Goal: Task Accomplishment & Management: Manage account settings

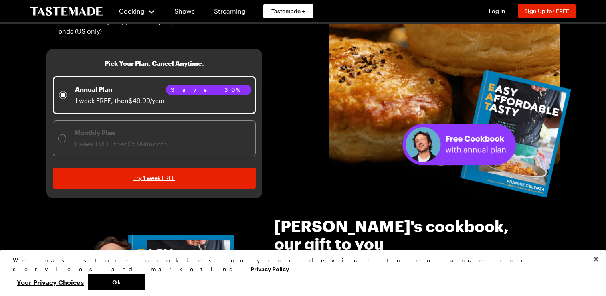
scroll to position [178, 0]
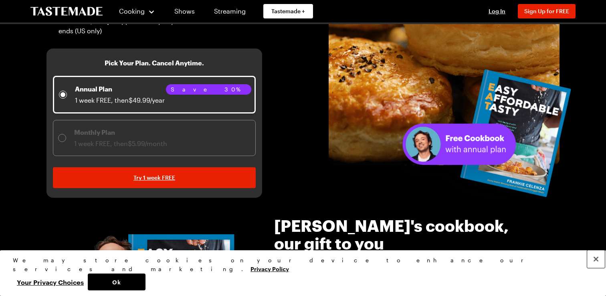
click at [594, 268] on button "Close" at bounding box center [596, 259] width 18 height 18
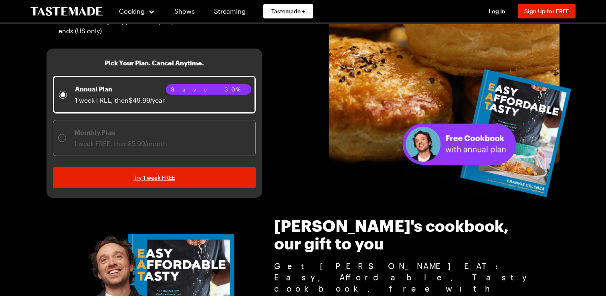
click at [60, 135] on div at bounding box center [62, 138] width 8 height 8
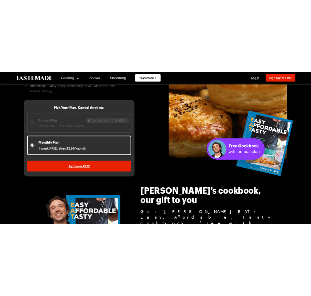
scroll to position [188, 0]
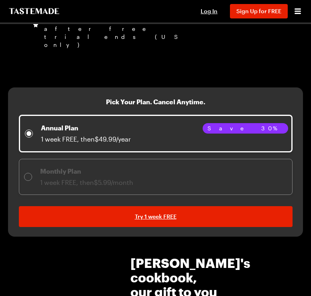
scroll to position [239, 0]
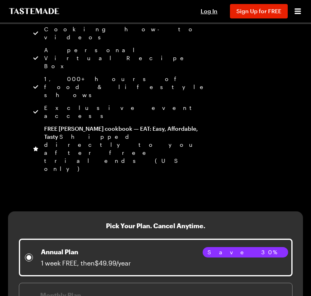
scroll to position [154, 0]
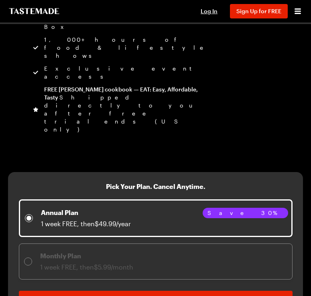
click at [30, 257] on div at bounding box center [28, 261] width 8 height 8
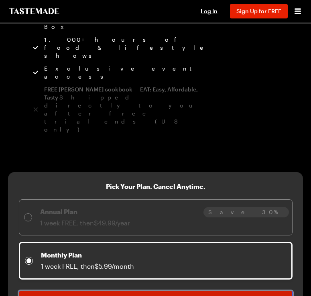
click at [99, 291] on link "Try 1 week FREE" at bounding box center [155, 301] width 273 height 21
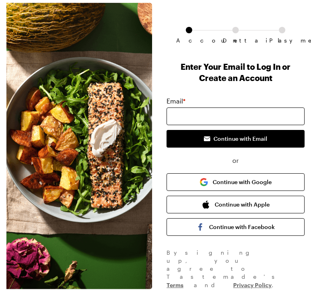
scroll to position [46, 0]
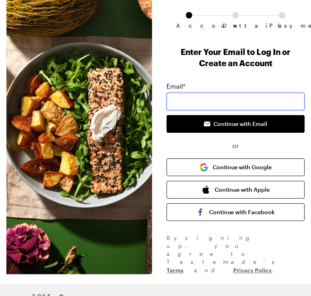
click at [188, 99] on input "email" at bounding box center [235, 102] width 138 height 18
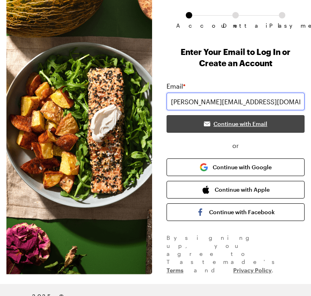
type input "[PERSON_NAME][EMAIL_ADDRESS][DOMAIN_NAME]"
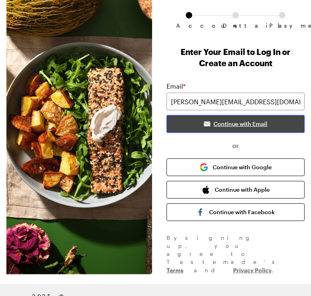
click at [188, 122] on button "Continue with Email" at bounding box center [235, 124] width 138 height 18
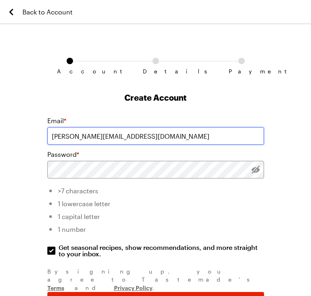
click at [107, 136] on input "[PERSON_NAME][EMAIL_ADDRESS][DOMAIN_NAME]" at bounding box center [155, 136] width 216 height 18
type input "[PERSON_NAME][EMAIL_ADDRESS][DOMAIN_NAME]"
click at [51, 137] on input "[PERSON_NAME][EMAIL_ADDRESS][DOMAIN_NAME]" at bounding box center [155, 136] width 216 height 18
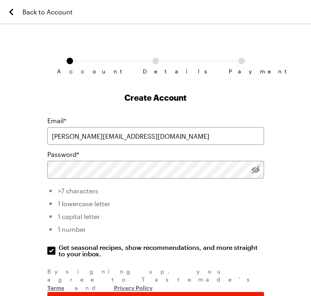
click at [98, 149] on div "Password *" at bounding box center [155, 154] width 216 height 10
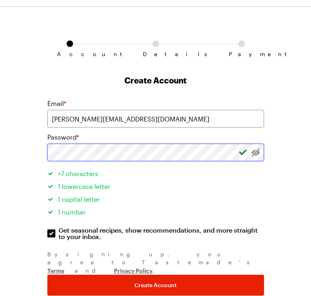
scroll to position [20, 0]
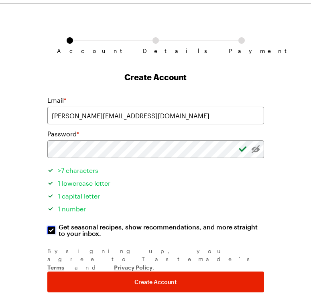
click at [53, 229] on input "Get seasonal recipes, show recommendations, and more straight to your inbox. Ge…" at bounding box center [51, 230] width 8 height 8
checkbox input "false"
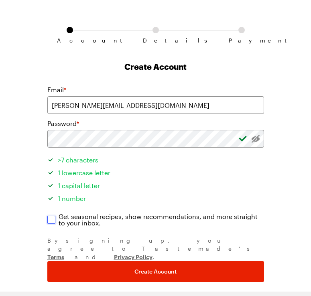
scroll to position [44, 0]
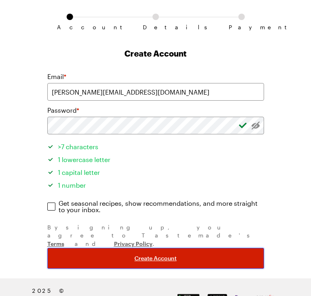
click at [122, 248] on button "Create Account" at bounding box center [155, 258] width 216 height 21
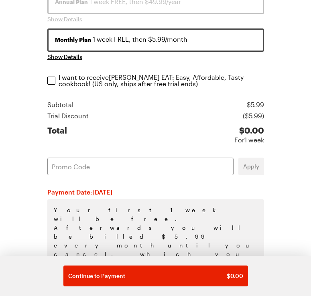
scroll to position [165, 0]
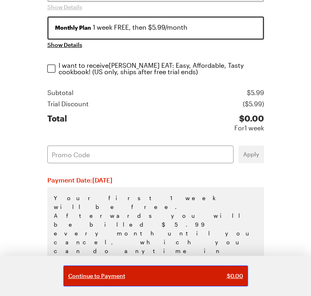
click at [200, 279] on div "Continue to Payment $ 0.00" at bounding box center [155, 276] width 175 height 8
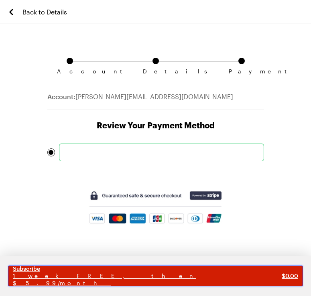
click at [125, 277] on span "1 week FREE, then $5.99/month" at bounding box center [147, 279] width 269 height 14
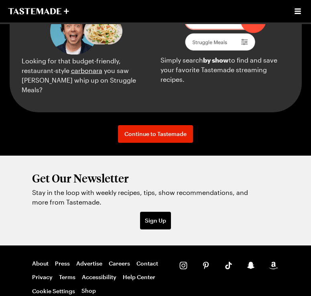
scroll to position [989, 0]
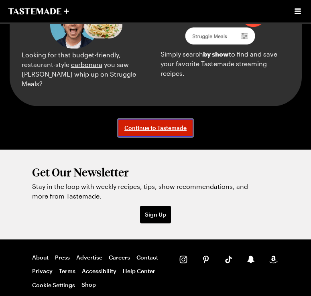
click at [174, 132] on span "Continue to Tastemade" at bounding box center [155, 128] width 62 height 8
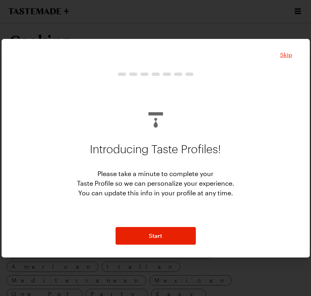
click at [285, 55] on span "Skip" at bounding box center [286, 55] width 12 height 8
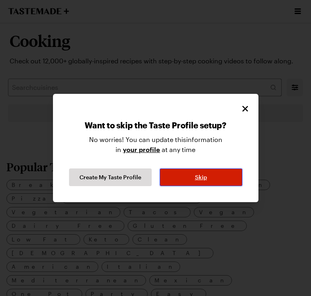
click at [204, 179] on span "Skip" at bounding box center [201, 177] width 12 height 8
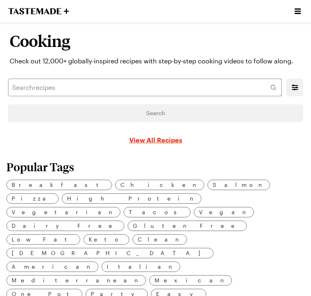
click at [296, 8] on icon "Open menu" at bounding box center [298, 11] width 10 height 10
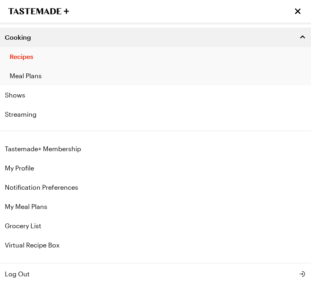
click at [40, 76] on link "Meal Plans" at bounding box center [155, 75] width 311 height 19
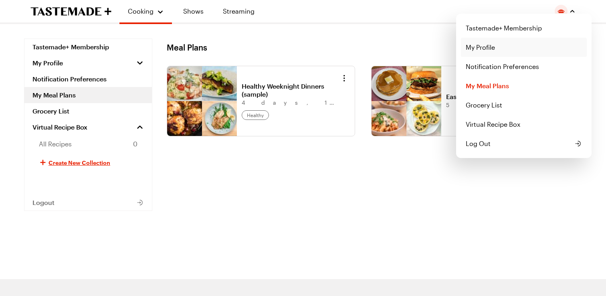
click at [310, 46] on link "My Profile" at bounding box center [524, 47] width 126 height 19
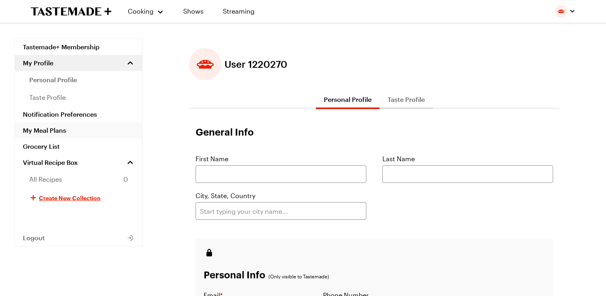
click at [39, 131] on link "My Meal Plans" at bounding box center [78, 130] width 127 height 16
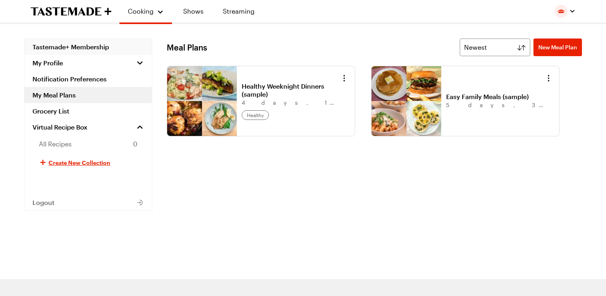
click at [68, 47] on link "Tastemade+ Membership" at bounding box center [87, 47] width 127 height 16
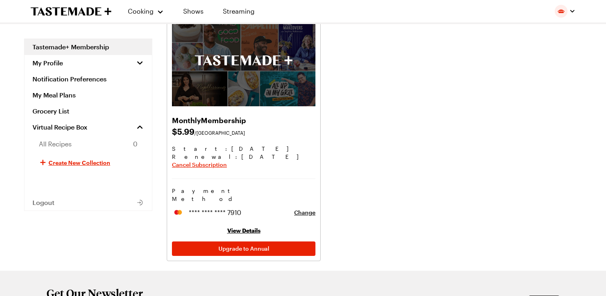
scroll to position [45, 0]
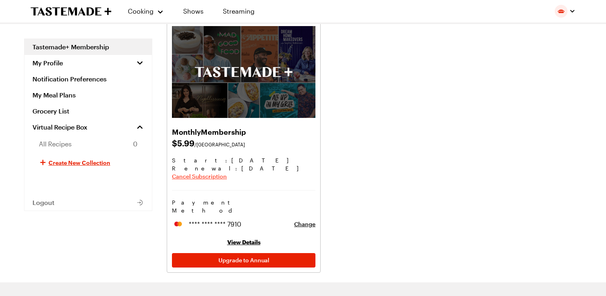
click at [212, 177] on span "Cancel Subscription" at bounding box center [199, 176] width 55 height 8
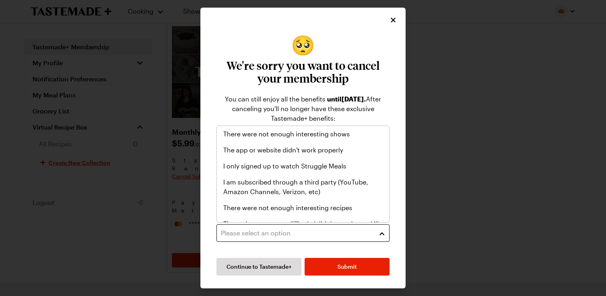
click at [290, 237] on div "Please select an option" at bounding box center [297, 233] width 152 height 10
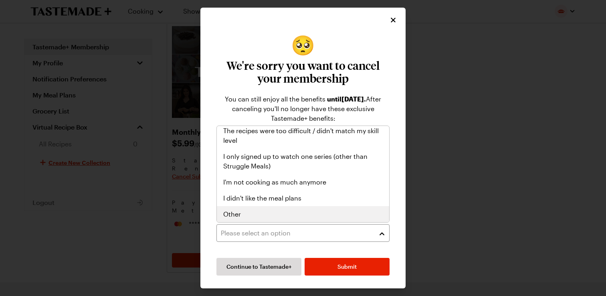
click at [241, 212] on div "Other" at bounding box center [303, 214] width 160 height 10
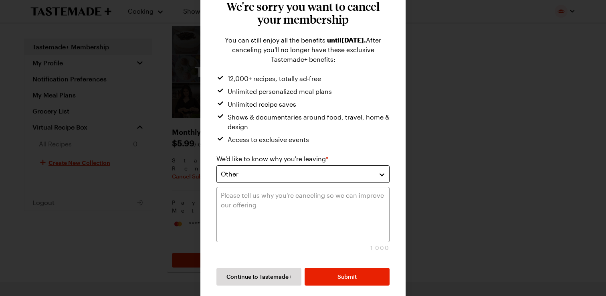
scroll to position [54, 0]
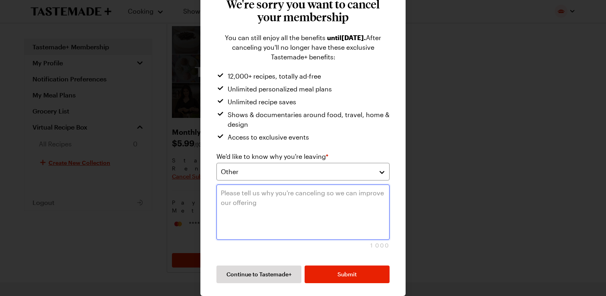
click at [282, 191] on textarea at bounding box center [302, 211] width 173 height 55
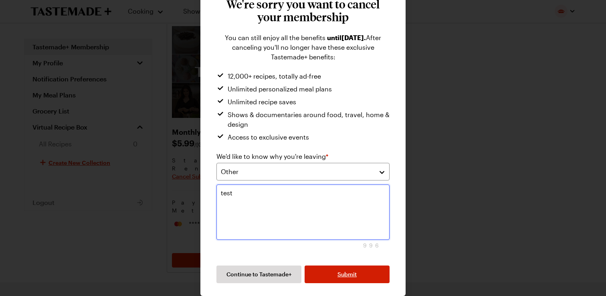
type textarea "test"
click at [310, 277] on span "Submit" at bounding box center [346, 274] width 19 height 8
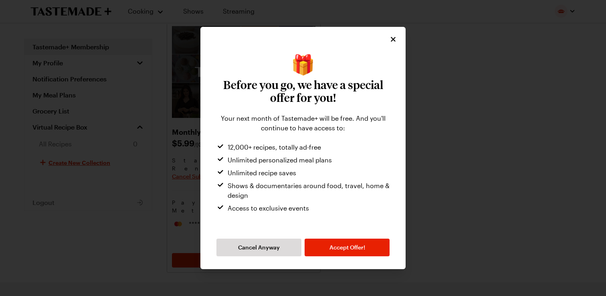
scroll to position [0, 0]
click at [270, 246] on span "Cancel Anyway" at bounding box center [259, 247] width 42 height 8
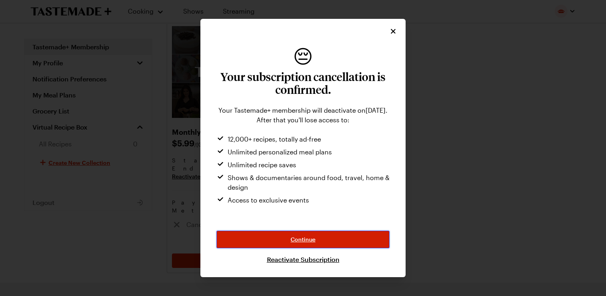
click at [301, 238] on span "Continue" at bounding box center [303, 239] width 25 height 8
